Goal: Task Accomplishment & Management: Complete application form

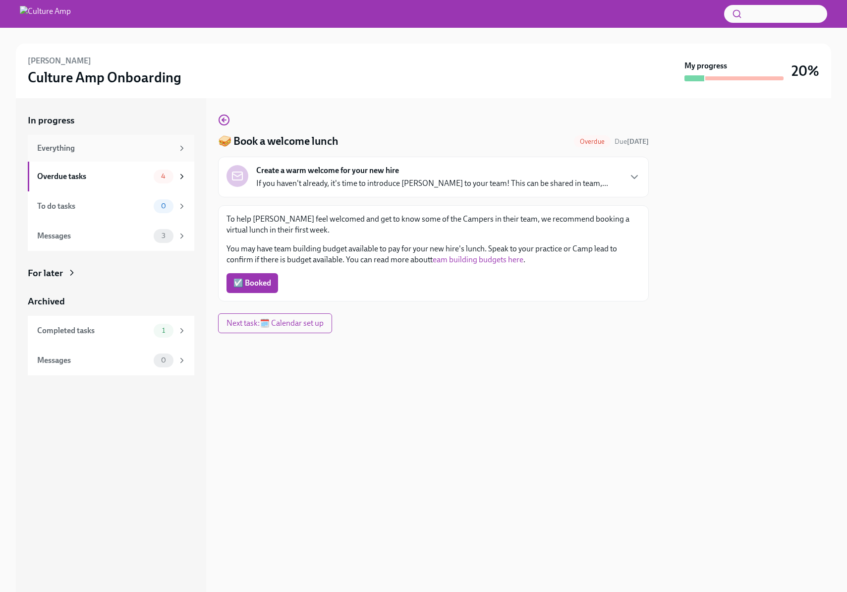
click at [122, 147] on div "Everything" at bounding box center [105, 148] width 136 height 11
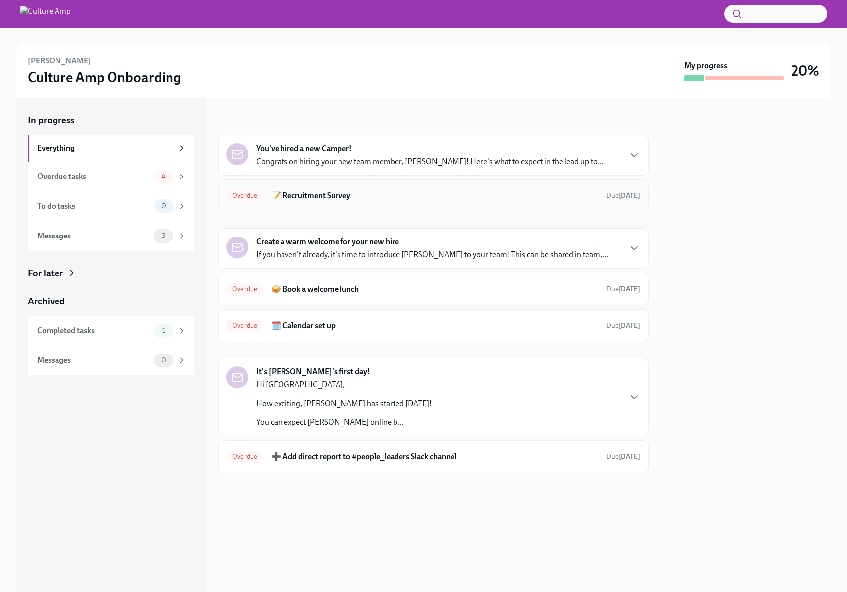
click at [341, 193] on h6 "📝 Recruitment Survey" at bounding box center [434, 195] width 327 height 11
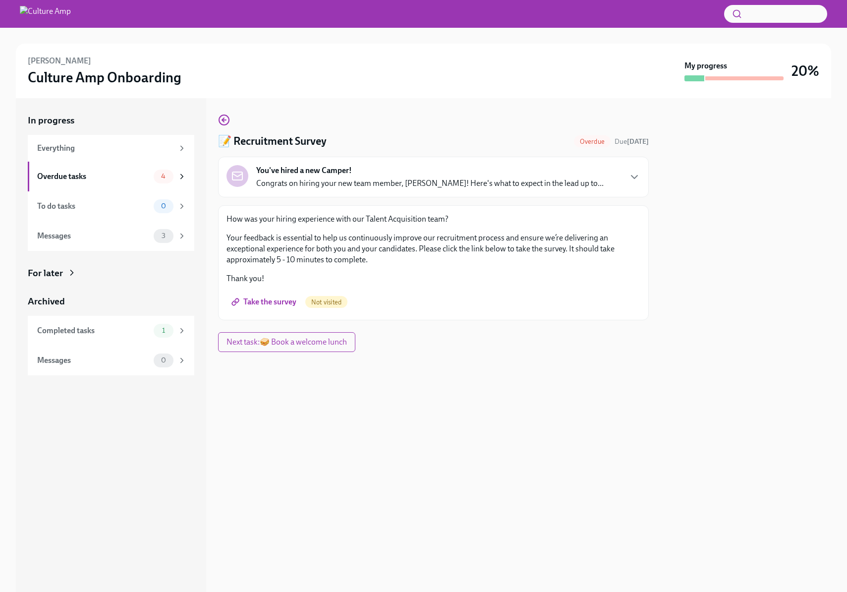
click at [268, 301] on span "Take the survey" at bounding box center [264, 302] width 63 height 10
click at [92, 206] on div "To do tasks" at bounding box center [93, 206] width 112 height 11
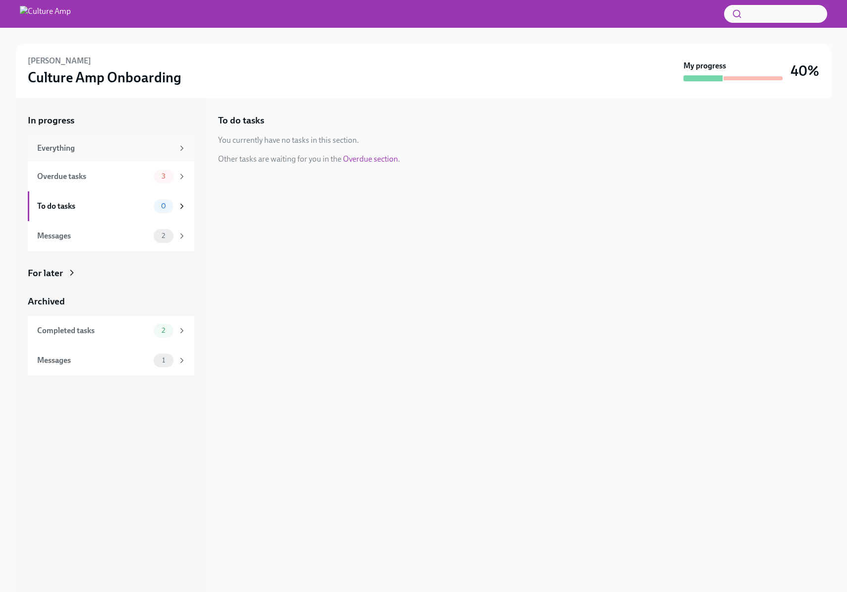
click at [87, 153] on div "Everything" at bounding box center [105, 148] width 136 height 11
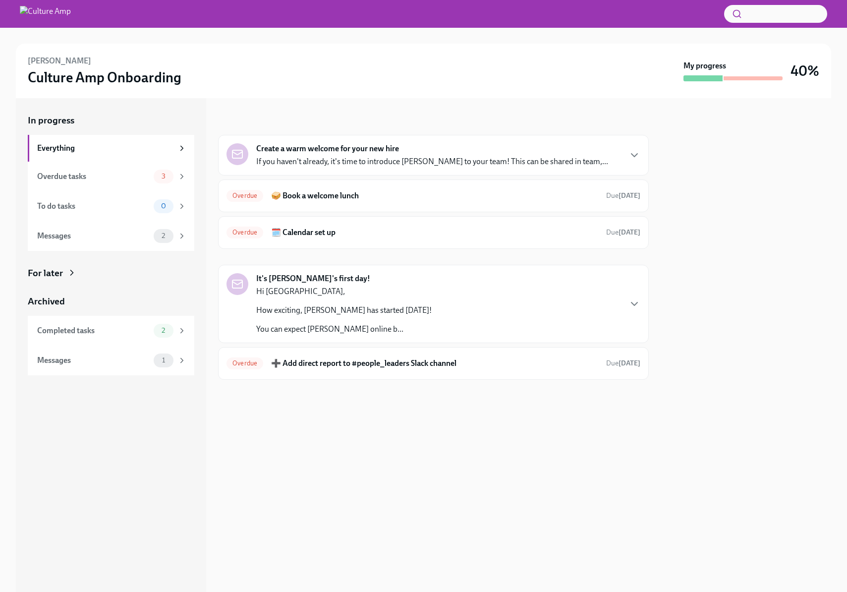
click at [367, 321] on div "Hi Sydney, How exciting, Nicky Botha Botha has started today! You can expect Ni…" at bounding box center [343, 310] width 175 height 49
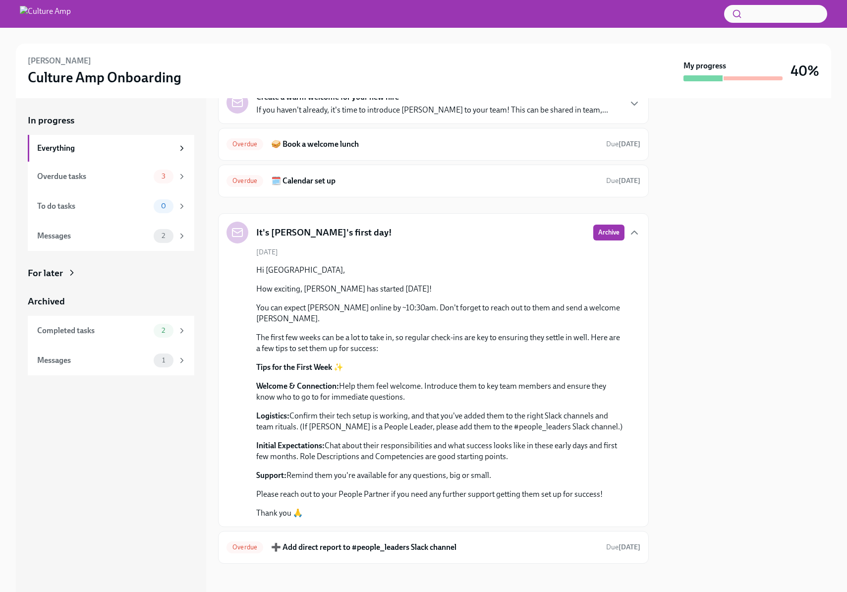
scroll to position [55, 0]
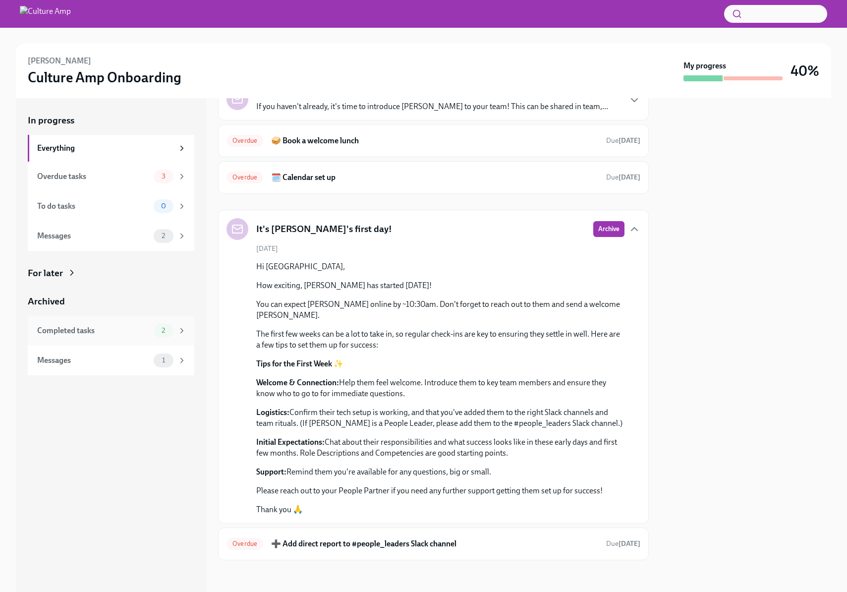
click at [111, 328] on div "Completed tasks" at bounding box center [93, 330] width 112 height 11
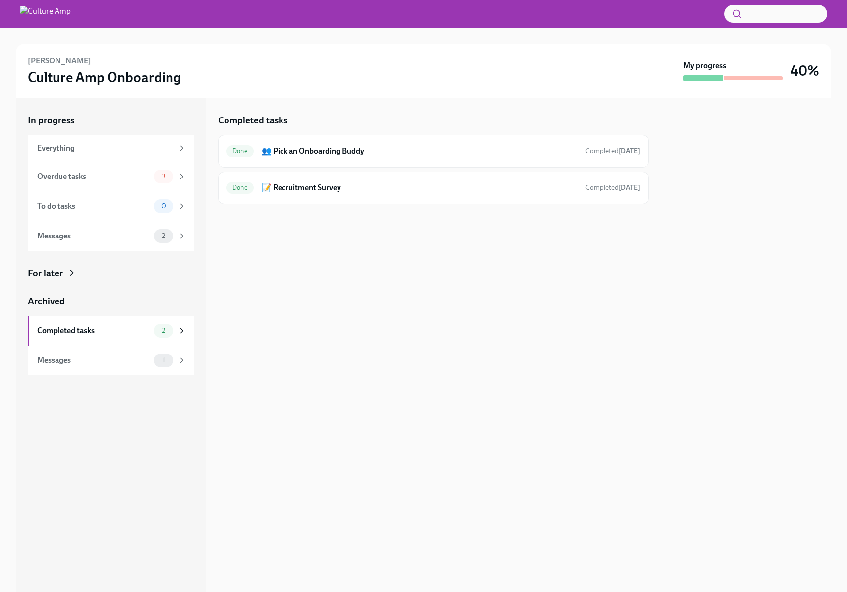
click at [47, 272] on div "For later" at bounding box center [45, 273] width 35 height 13
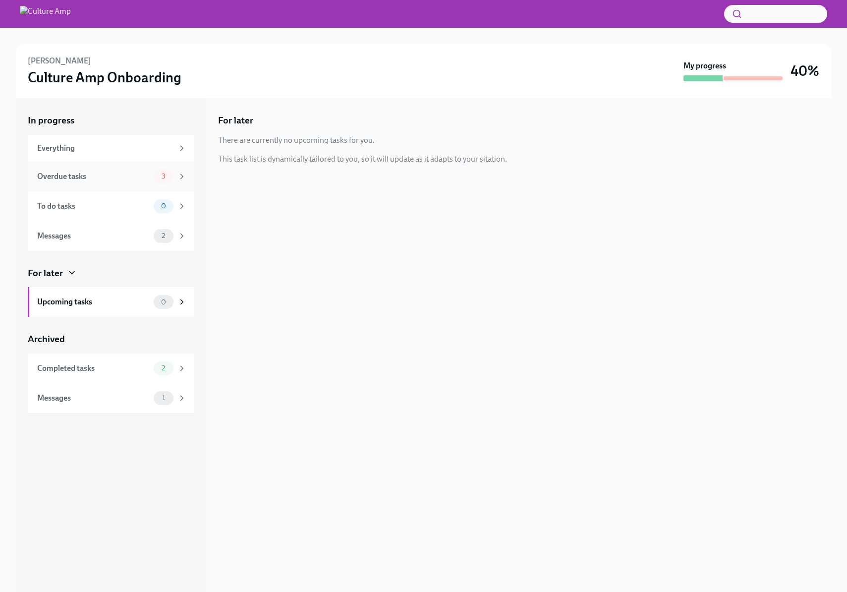
click at [81, 179] on div "Overdue tasks" at bounding box center [93, 176] width 112 height 11
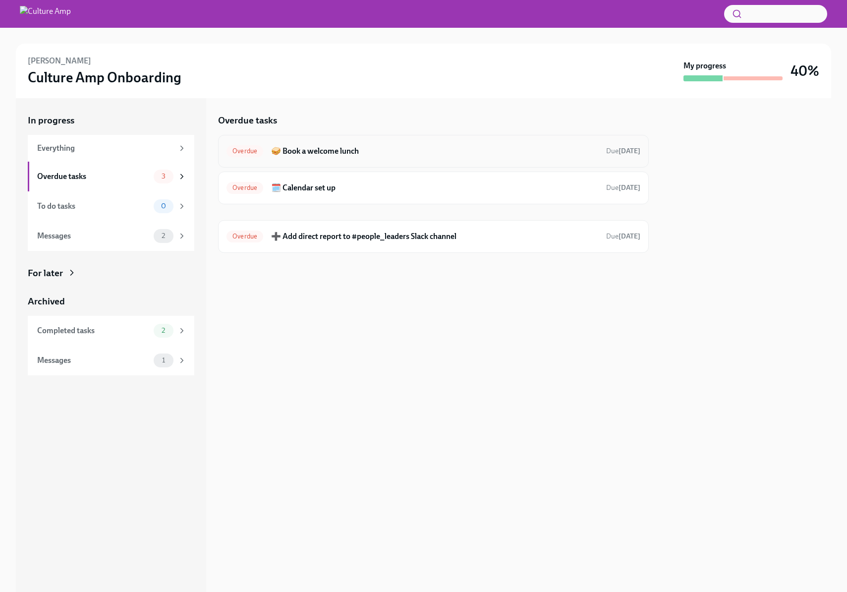
click at [437, 154] on h6 "🥪 Book a welcome lunch" at bounding box center [434, 151] width 327 height 11
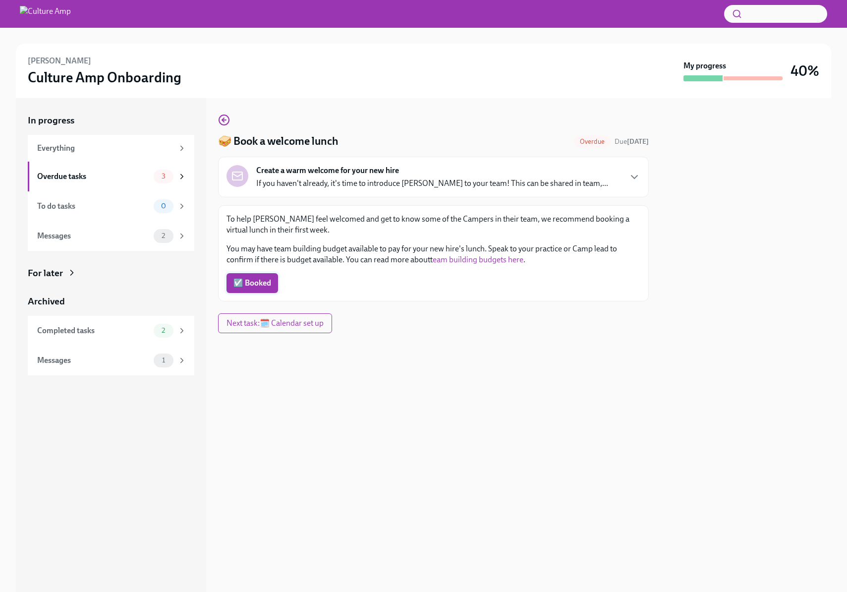
click at [266, 282] on span "☑️ Booked" at bounding box center [252, 283] width 38 height 10
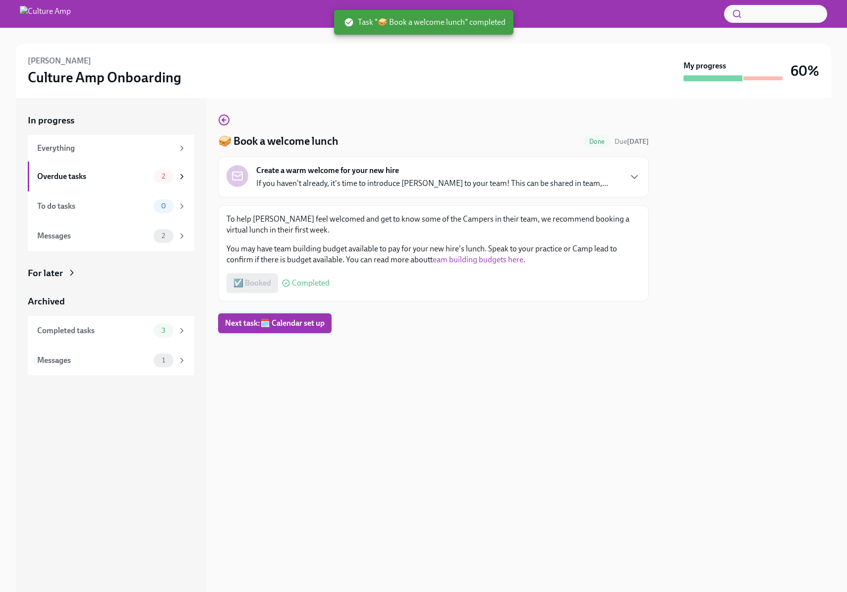
click at [292, 315] on button "Next task : 🗓️ Calendar set up" at bounding box center [274, 323] width 113 height 20
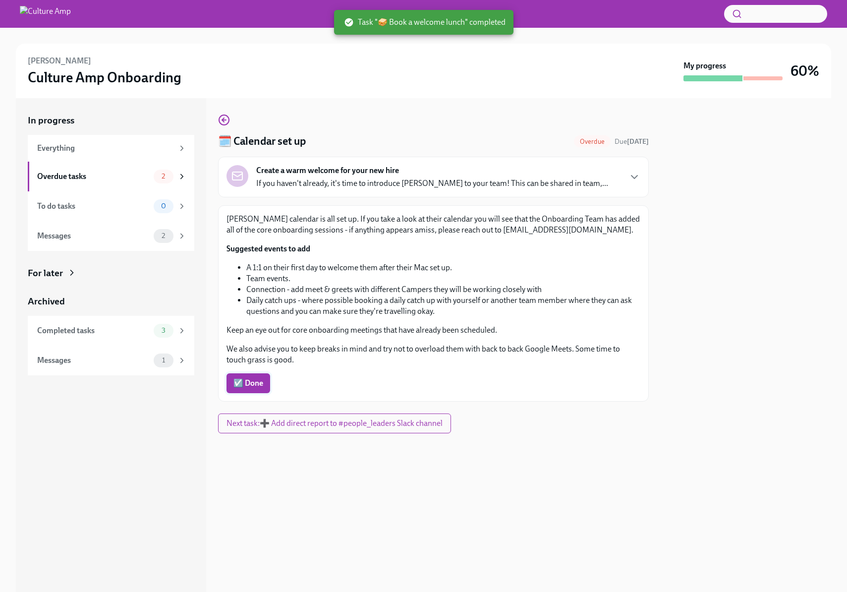
click at [246, 384] on span "☑️ Done" at bounding box center [248, 383] width 30 height 10
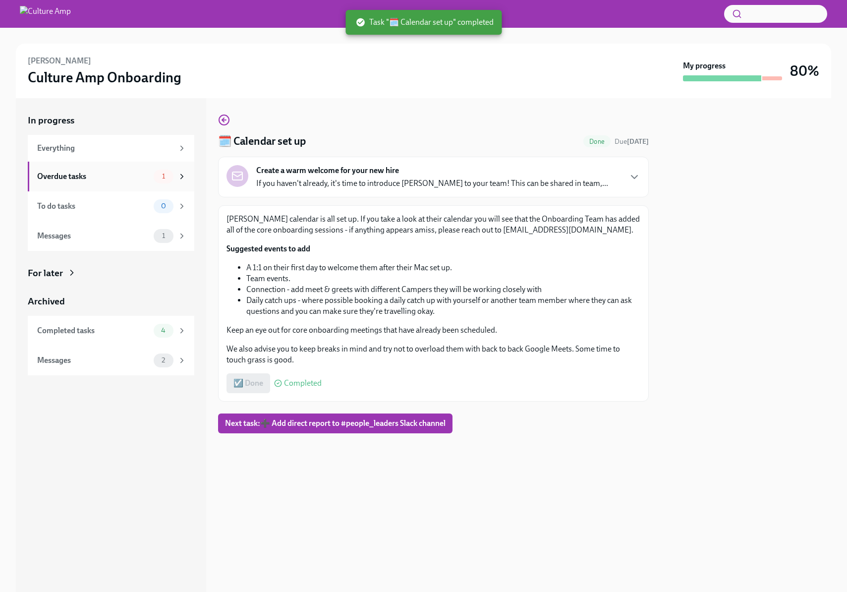
click at [111, 175] on div "Overdue tasks" at bounding box center [93, 176] width 112 height 11
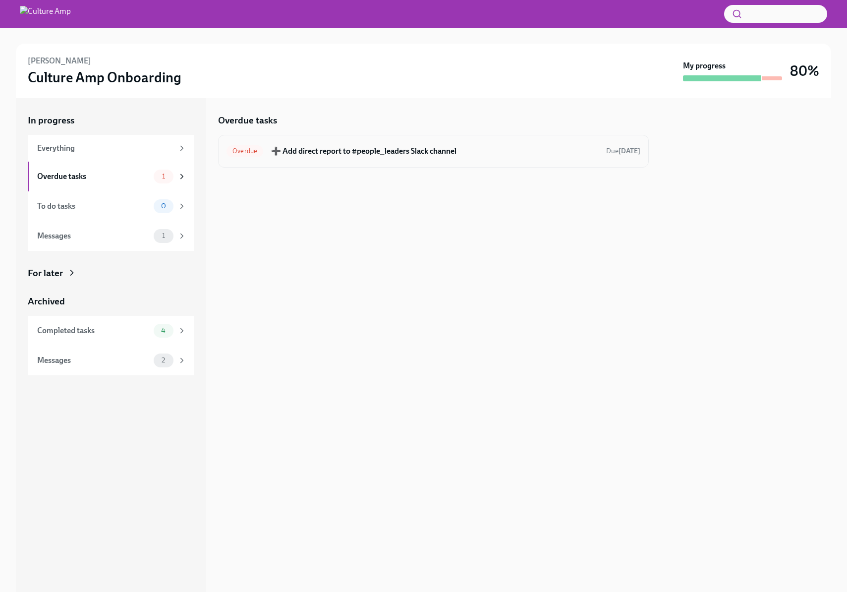
click at [587, 150] on h6 "➕ Add direct report to #people_leaders Slack channel" at bounding box center [434, 151] width 327 height 11
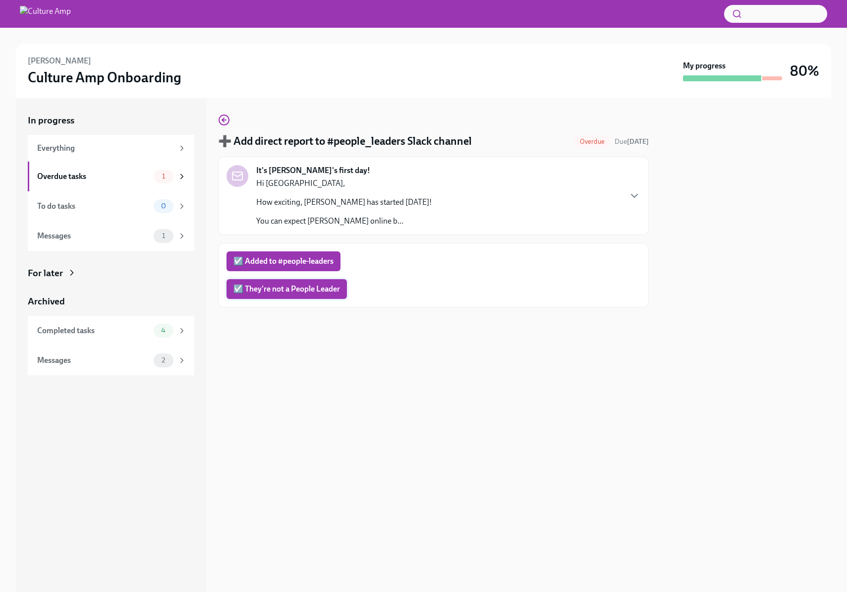
click at [303, 295] on button "☑️ They're not a People Leader" at bounding box center [286, 289] width 120 height 20
click at [129, 233] on div "In progress Everything Overdue tasks 1 To do tasks 0 Messages 1 For later Archi…" at bounding box center [111, 244] width 166 height 261
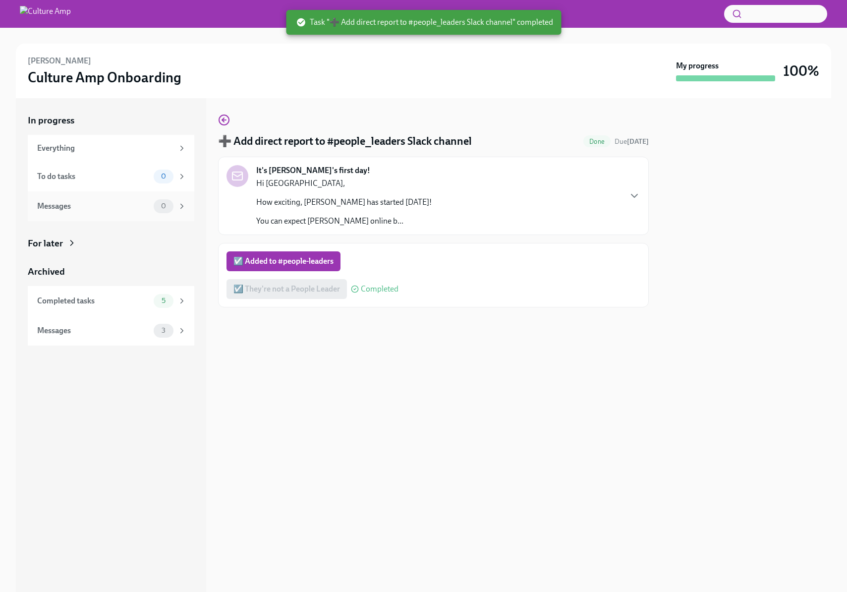
click at [98, 197] on div "Messages 0" at bounding box center [111, 206] width 166 height 30
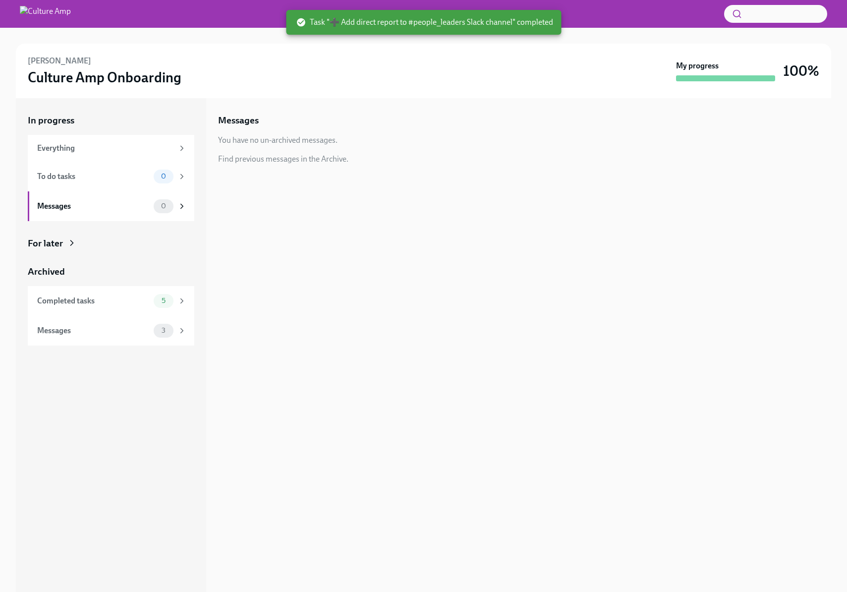
click at [767, 16] on button "button" at bounding box center [775, 14] width 103 height 18
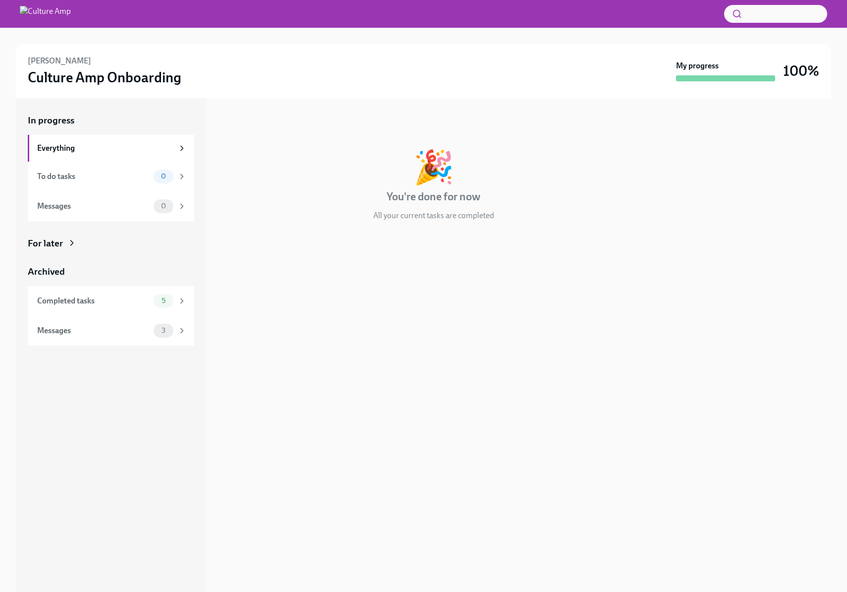
click at [752, 14] on button "button" at bounding box center [775, 14] width 103 height 18
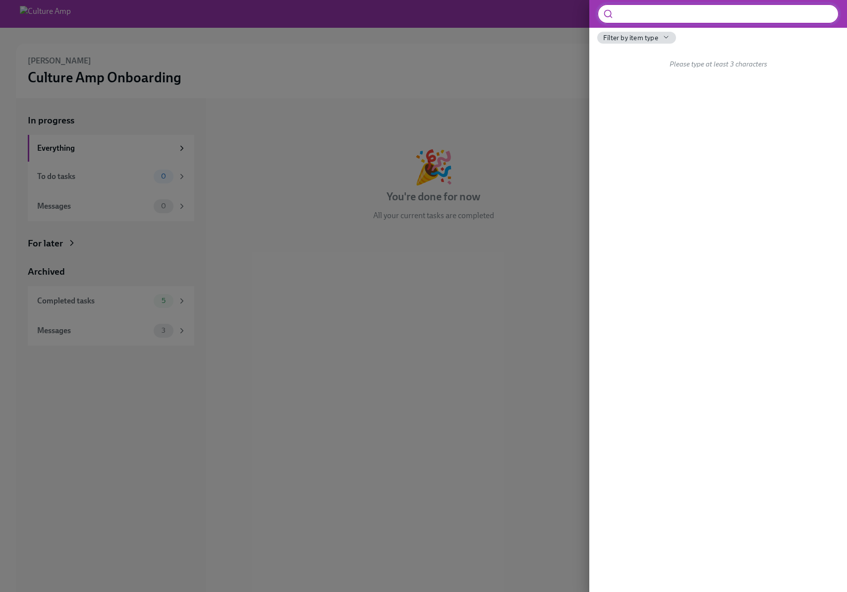
click at [84, 157] on div at bounding box center [423, 296] width 847 height 592
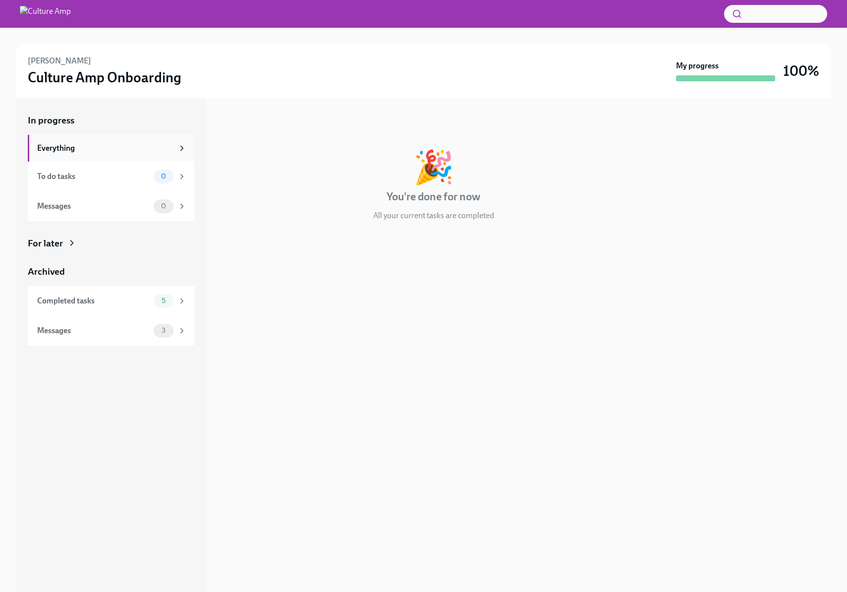
click at [74, 139] on div "Everything" at bounding box center [111, 148] width 166 height 27
click at [108, 71] on h3 "Culture Amp Onboarding" at bounding box center [105, 77] width 154 height 18
click at [40, 245] on div "For later" at bounding box center [45, 243] width 35 height 13
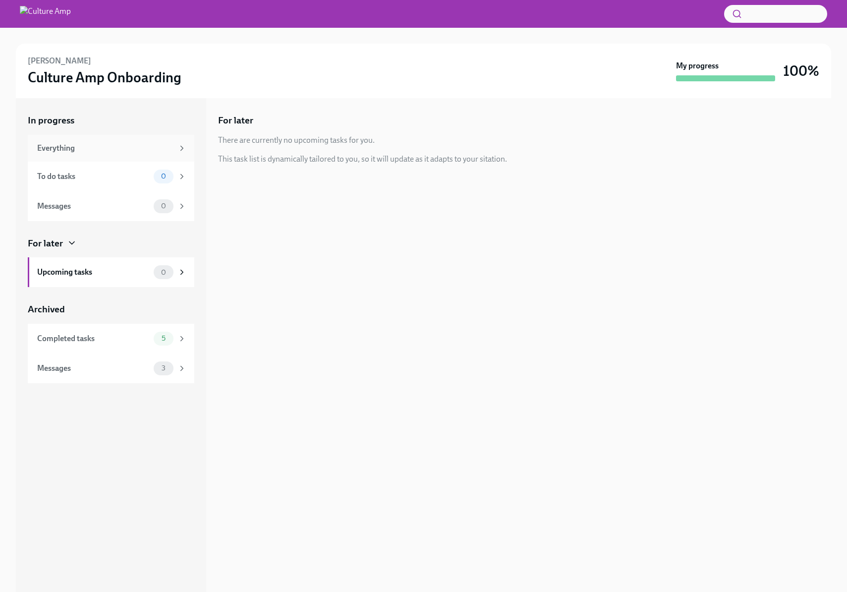
click at [105, 147] on div "Everything" at bounding box center [105, 148] width 136 height 11
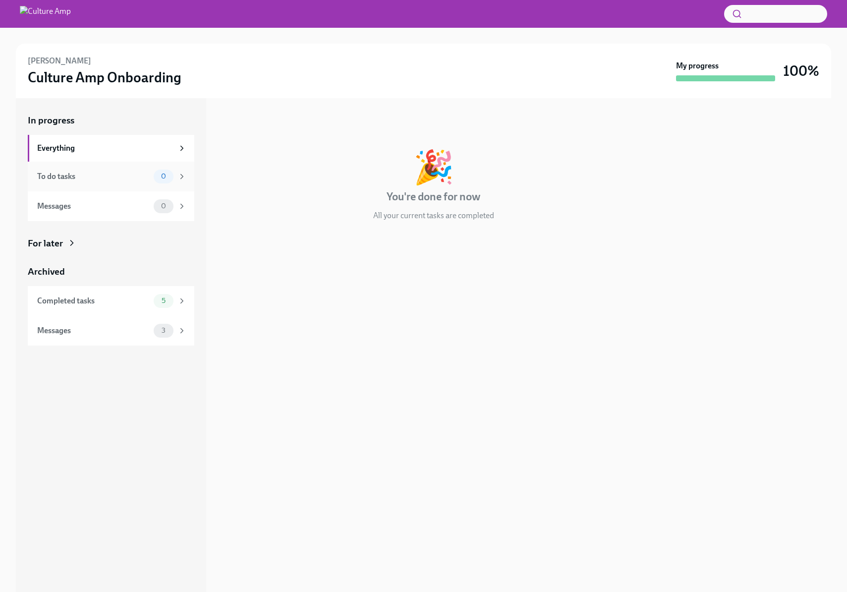
click at [89, 175] on div "To do tasks" at bounding box center [93, 176] width 112 height 11
click at [80, 208] on div "Messages" at bounding box center [93, 206] width 112 height 11
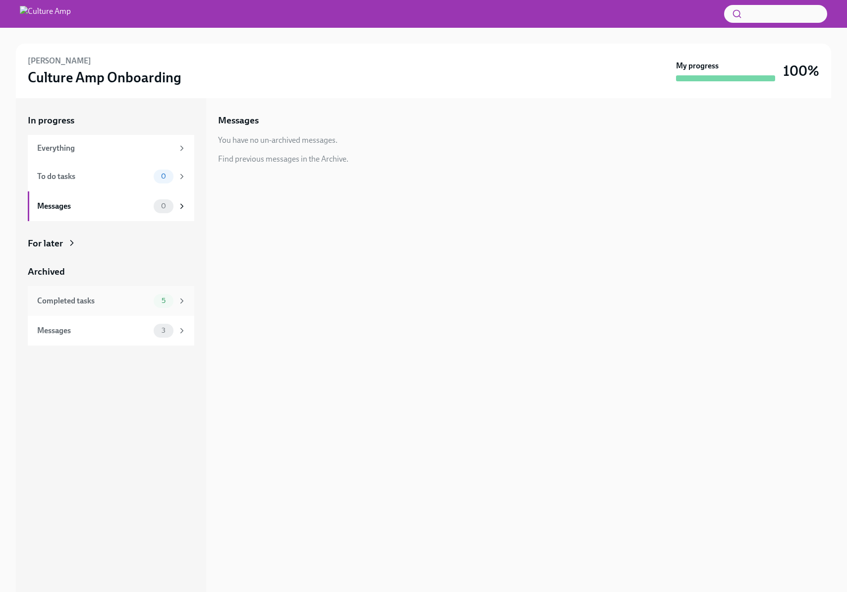
click at [72, 304] on div "Completed tasks" at bounding box center [93, 300] width 112 height 11
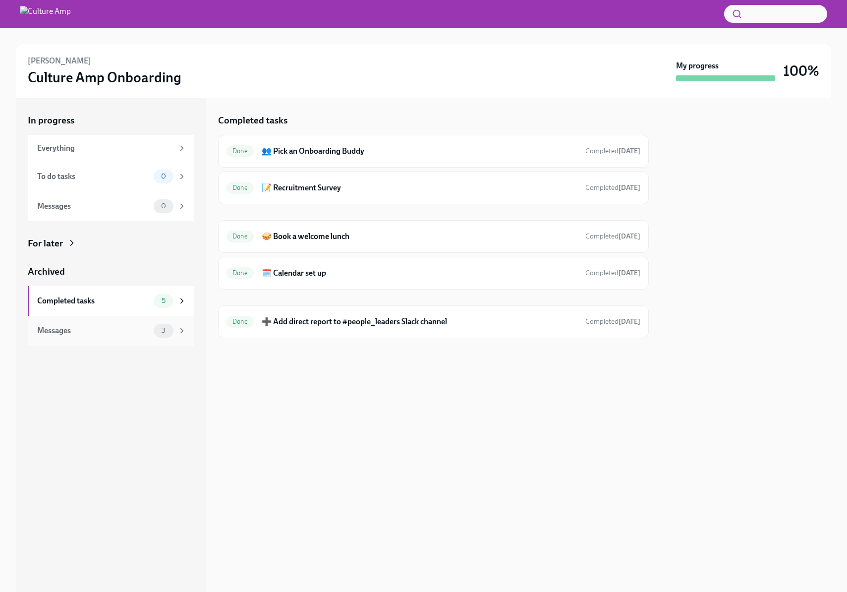
click at [87, 327] on div "Messages" at bounding box center [93, 330] width 112 height 11
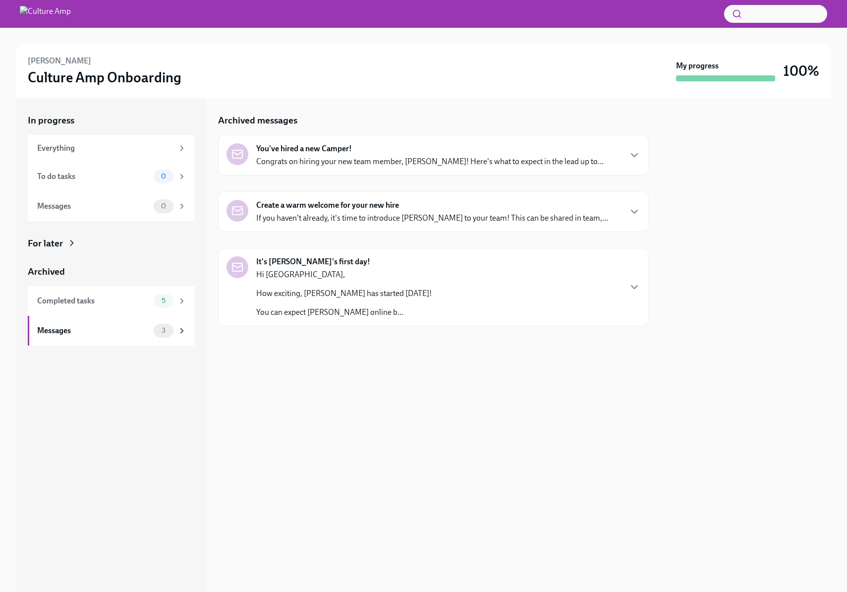
click at [429, 217] on p "If you haven't already, it's time to introduce [PERSON_NAME] to your team! This…" at bounding box center [432, 218] width 352 height 11
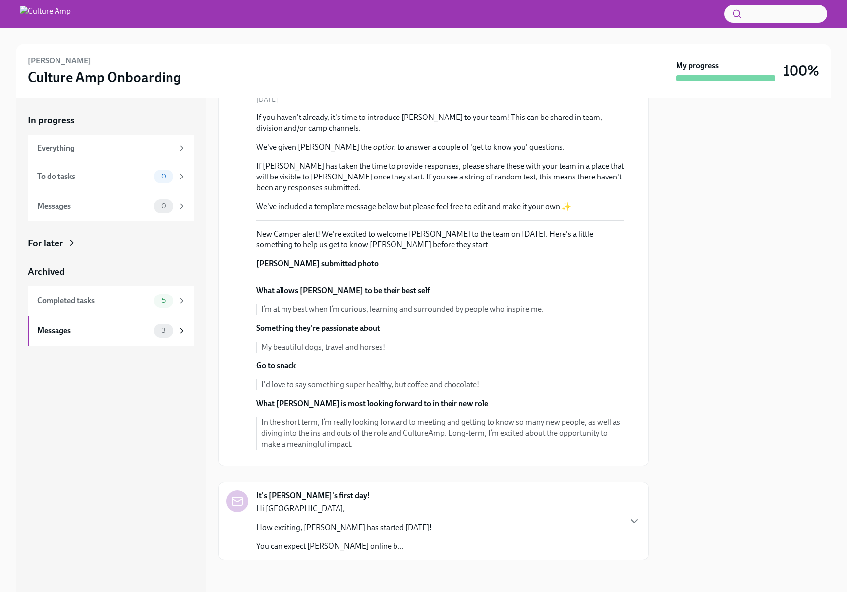
scroll to position [343, 0]
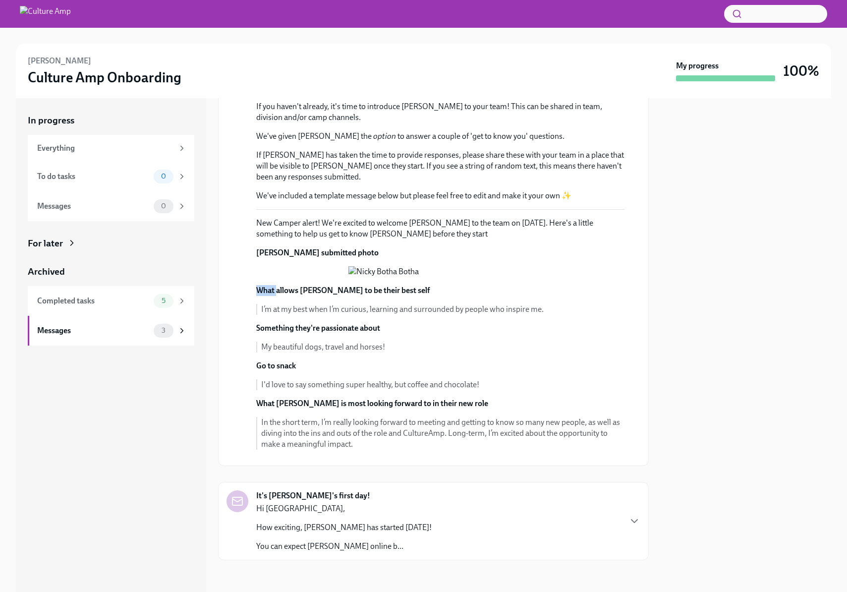
drag, startPoint x: 258, startPoint y: 316, endPoint x: 280, endPoint y: 321, distance: 22.7
click at [279, 295] on strong "What allows [PERSON_NAME] to be their best self" at bounding box center [342, 289] width 173 height 9
click at [289, 295] on strong "What allows [PERSON_NAME] to be their best self" at bounding box center [342, 289] width 173 height 9
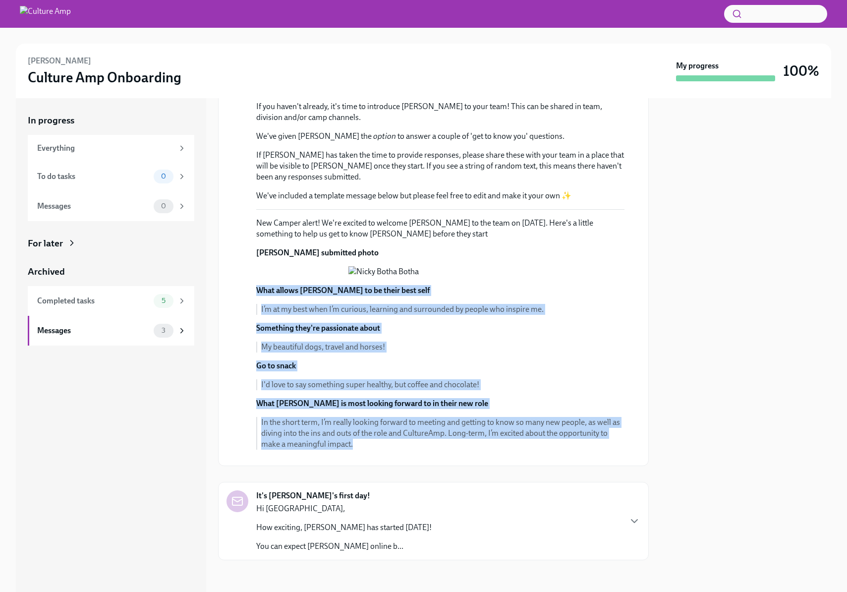
drag, startPoint x: 257, startPoint y: 318, endPoint x: 376, endPoint y: 469, distance: 192.7
click at [376, 457] on div "What allows [PERSON_NAME] to be their best self I’m at my best when I’m curious…" at bounding box center [440, 371] width 368 height 172
copy div "What allows [PERSON_NAME] to be their best self I’m at my best when I’m curious…"
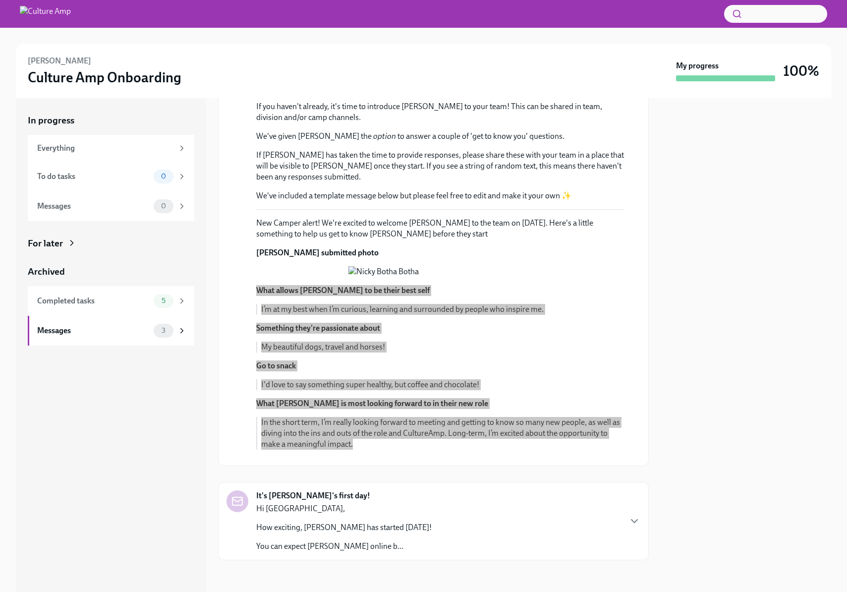
drag, startPoint x: 514, startPoint y: 191, endPoint x: 332, endPoint y: 187, distance: 181.4
click at [332, 266] on div at bounding box center [440, 271] width 368 height 11
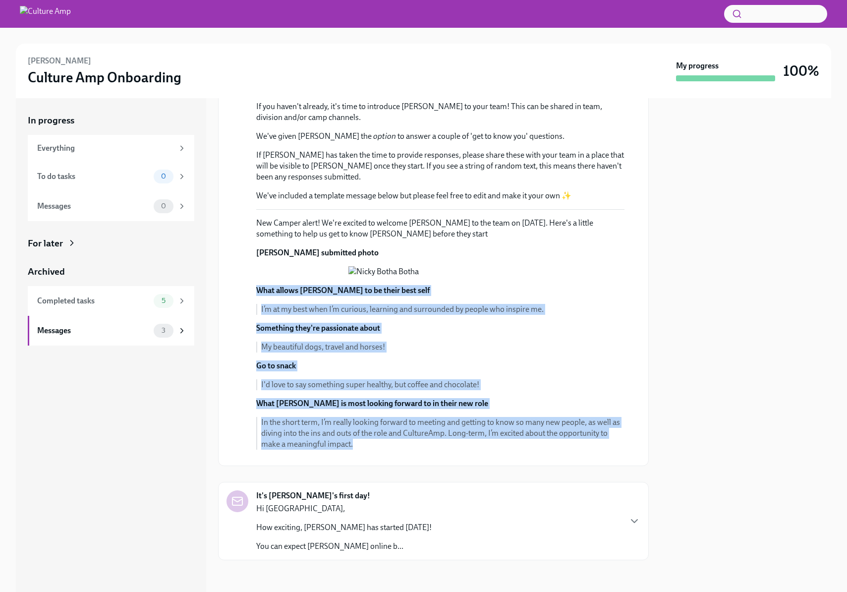
click at [624, 313] on div "[DATE] If you haven't already, it's time to introduce [PERSON_NAME] to your tea…" at bounding box center [433, 271] width 414 height 374
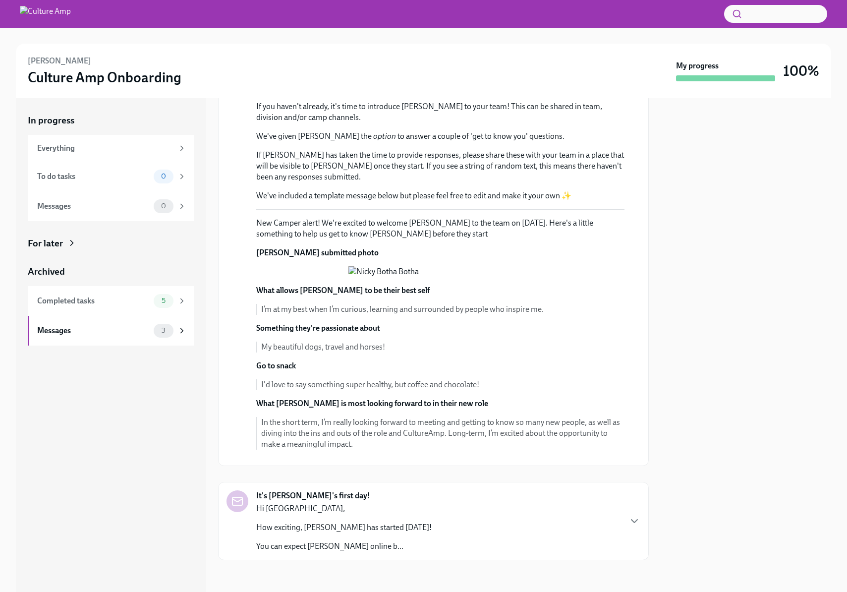
scroll to position [180, 0]
